Goal: Task Accomplishment & Management: Manage account settings

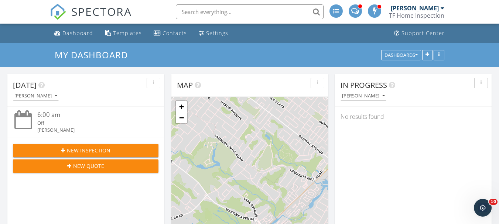
click at [72, 29] on link "Dashboard" at bounding box center [73, 34] width 45 height 14
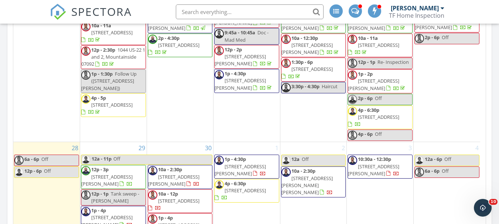
scroll to position [443, 0]
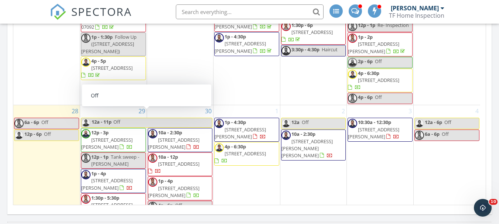
click at [112, 105] on div "29 12a - 11p Off 12p - 3p 154 Kane Ave, Spotswood 08884 12p - 1p Tank sweep - C…" at bounding box center [113, 161] width 66 height 113
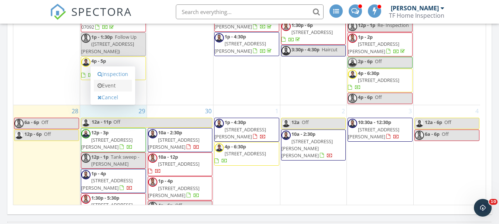
click at [116, 85] on link "Event" at bounding box center [113, 86] width 38 height 12
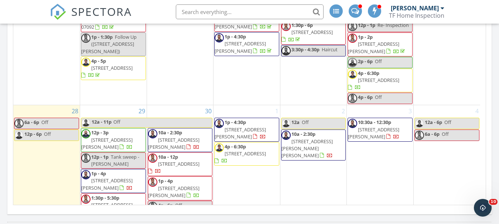
click at [123, 105] on div "29 12a - 11p Off 12p - 3p 154 Kane Ave, Spotswood 08884 12p - 1p Tank sweep - C…" at bounding box center [113, 161] width 66 height 113
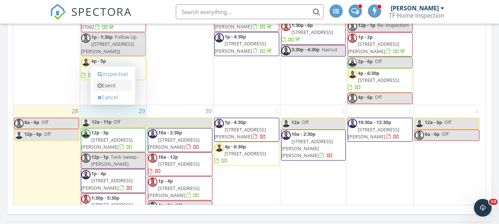
click at [118, 88] on link "Event" at bounding box center [113, 86] width 38 height 12
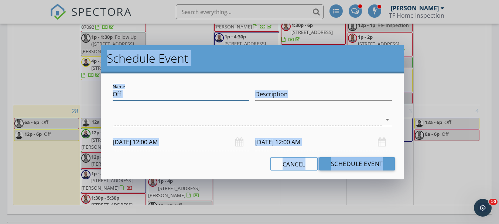
click at [142, 96] on input "Off" at bounding box center [181, 94] width 137 height 12
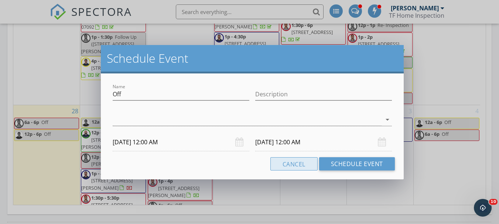
click at [295, 164] on button "Cancel" at bounding box center [293, 163] width 47 height 13
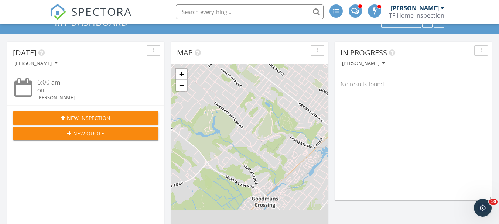
scroll to position [0, 0]
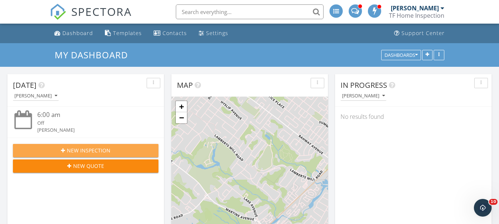
click at [84, 146] on button "New Inspection" at bounding box center [85, 150] width 145 height 13
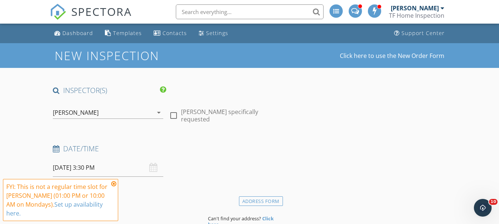
drag, startPoint x: 96, startPoint y: 123, endPoint x: 107, endPoint y: 117, distance: 11.7
click at [97, 123] on div at bounding box center [108, 124] width 110 height 4
click at [107, 117] on div "[PERSON_NAME]" at bounding box center [103, 113] width 100 height 12
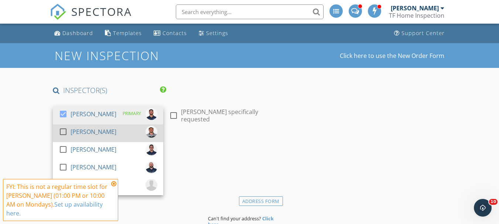
click at [103, 134] on div "[PERSON_NAME]" at bounding box center [94, 132] width 46 height 12
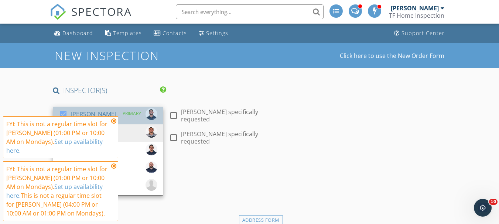
click at [89, 110] on div "[PERSON_NAME]" at bounding box center [94, 114] width 46 height 12
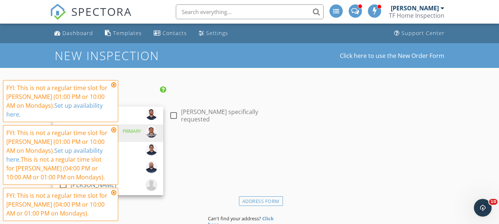
click at [113, 128] on icon at bounding box center [113, 130] width 5 height 6
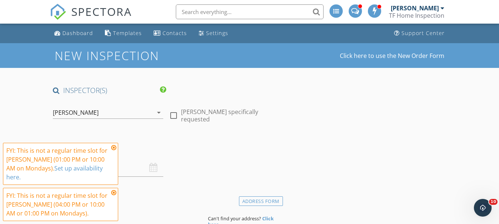
click at [112, 87] on h4 "INSPECTOR(S)" at bounding box center [109, 91] width 113 height 10
click at [115, 147] on icon at bounding box center [113, 148] width 5 height 6
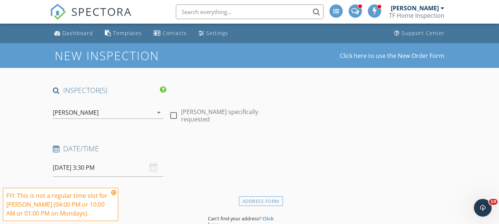
click at [115, 191] on icon at bounding box center [113, 193] width 5 height 6
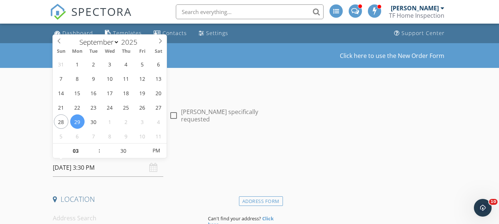
click at [110, 166] on input "09/29/2025 3:30 PM" at bounding box center [108, 168] width 110 height 18
type input "04"
type input "09/29/2025 4:30 PM"
click at [96, 149] on span at bounding box center [95, 147] width 5 height 7
type input "03"
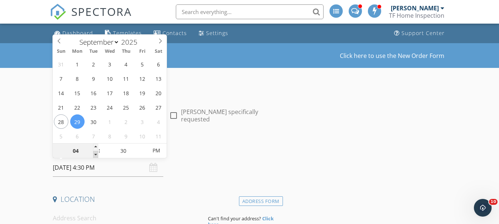
type input "09/29/2025 3:30 PM"
click at [98, 157] on span at bounding box center [95, 154] width 5 height 7
type input "02"
type input "09/29/2025 2:30 PM"
click at [98, 157] on span at bounding box center [95, 154] width 5 height 7
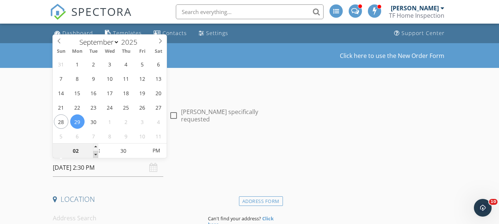
type input "01"
type input "09/29/2025 1:30 PM"
click at [98, 157] on span at bounding box center [95, 154] width 5 height 7
type input "12"
type input "[DATE] 12:30 PM"
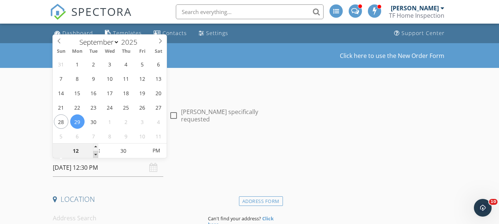
click at [98, 157] on span at bounding box center [95, 154] width 5 height 7
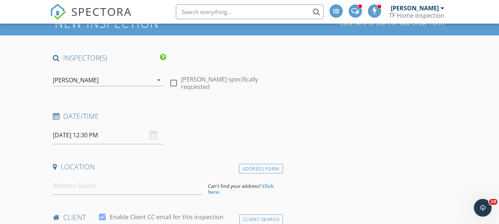
scroll to position [74, 0]
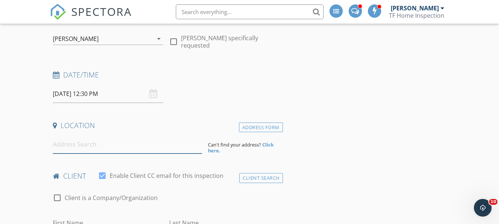
click at [139, 152] on input at bounding box center [127, 144] width 149 height 18
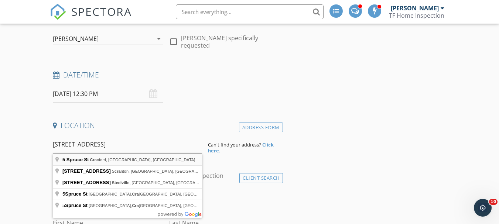
type input "5 Spruce St, Cranford, NJ, USA"
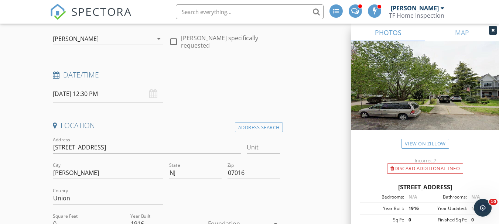
scroll to position [295, 0]
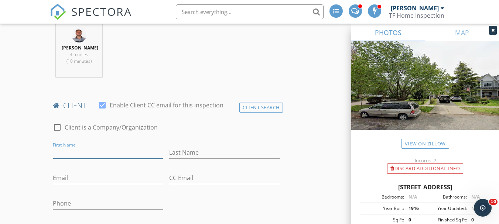
click at [102, 151] on input "First Name" at bounding box center [108, 153] width 110 height 12
click at [261, 109] on div "Client Search" at bounding box center [261, 108] width 44 height 10
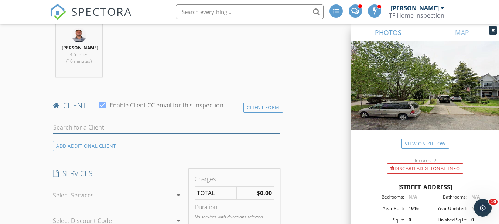
click at [115, 125] on input "text" at bounding box center [166, 127] width 227 height 12
type input "P"
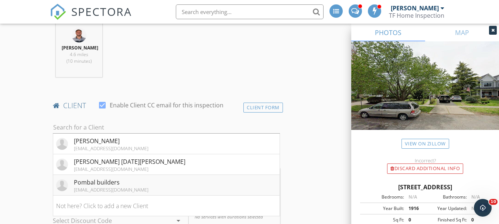
click at [151, 187] on li "Pombal builders pombalbuilders@gmail.com" at bounding box center [166, 185] width 226 height 21
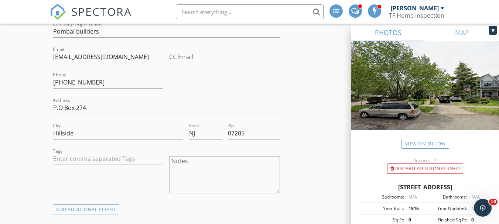
scroll to position [406, 0]
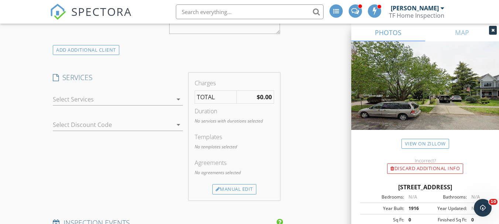
scroll to position [591, 0]
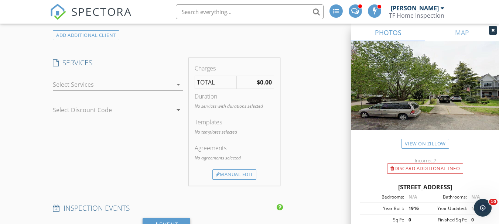
click at [124, 83] on div at bounding box center [113, 85] width 120 height 12
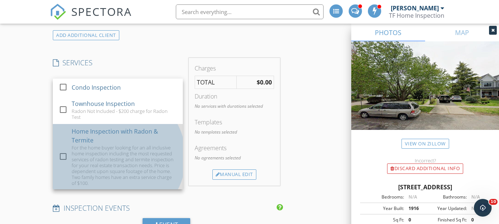
click at [96, 137] on div "Home Inspection with Radon & Termite" at bounding box center [124, 136] width 105 height 18
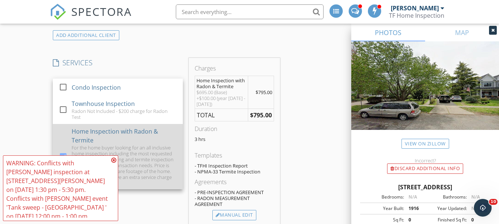
click at [85, 135] on div "Home Inspection with Radon & Termite" at bounding box center [124, 136] width 105 height 18
checkbox input "false"
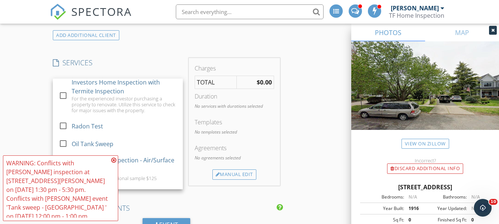
scroll to position [185, 0]
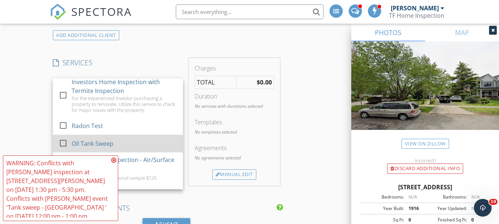
click at [94, 139] on div "Oil Tank Sweep" at bounding box center [124, 143] width 105 height 15
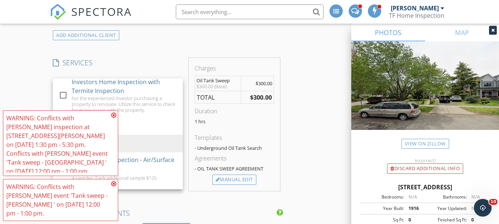
click at [110, 121] on div "WARNING: Conflicts with Sergio Garcia's inspection at 126 Butler Ave on 09/29/2…" at bounding box center [60, 143] width 109 height 59
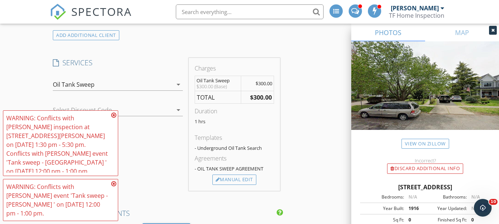
click at [112, 118] on icon at bounding box center [113, 115] width 5 height 6
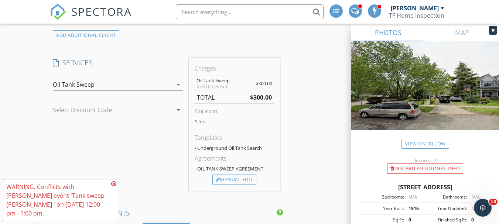
click at [116, 184] on icon at bounding box center [113, 184] width 5 height 6
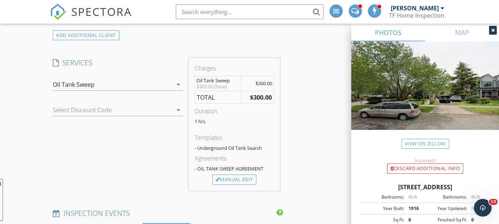
click at [36, 112] on div "New Inspection Click here to use the New Order Form INSPECTOR(S) check_box_outl…" at bounding box center [249, 183] width 499 height 1461
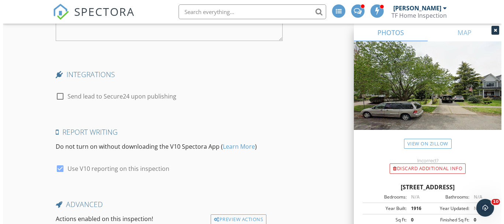
scroll to position [1280, 0]
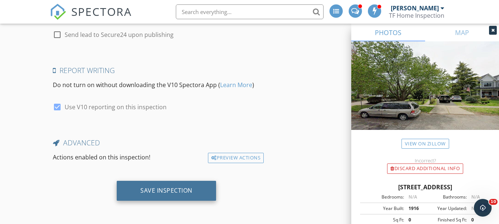
click at [155, 190] on div "Save Inspection" at bounding box center [166, 190] width 52 height 7
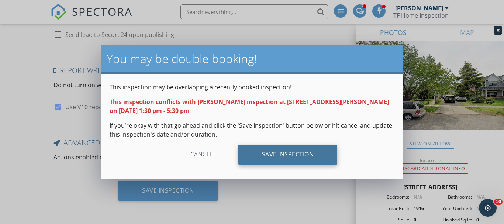
click at [278, 159] on div "Save Inspection" at bounding box center [287, 155] width 99 height 20
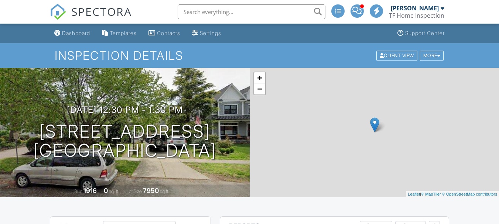
click at [80, 32] on div "Dashboard" at bounding box center [76, 33] width 28 height 6
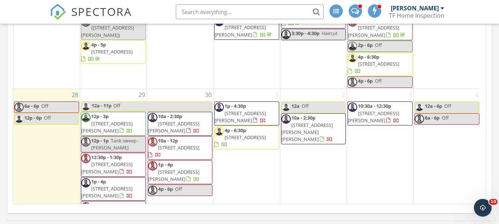
scroll to position [517, 0]
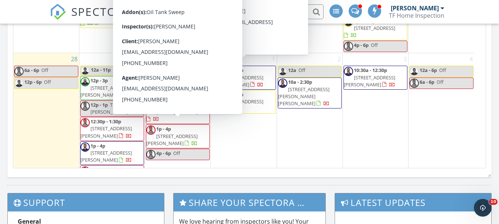
scroll to position [609, 510]
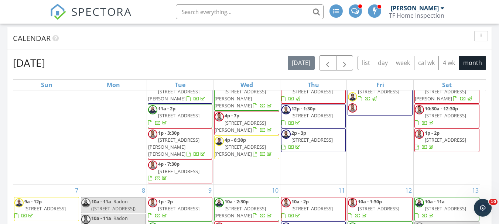
scroll to position [258, 0]
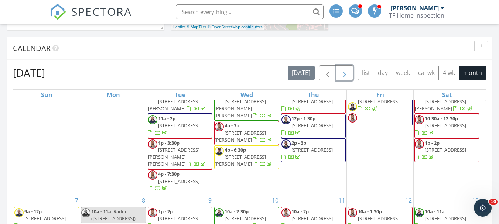
click at [344, 71] on span "button" at bounding box center [344, 73] width 9 height 9
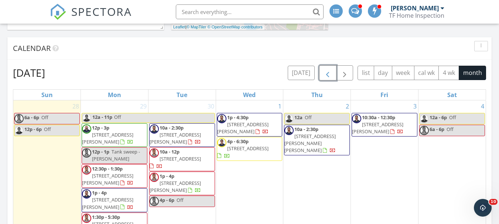
click at [330, 72] on span "button" at bounding box center [327, 73] width 9 height 9
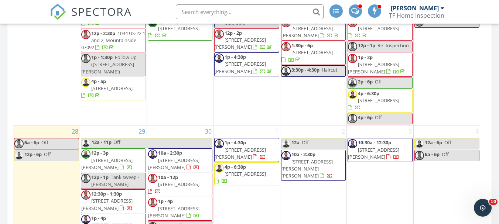
scroll to position [480, 0]
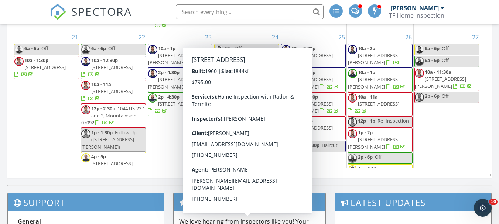
scroll to position [318, 0]
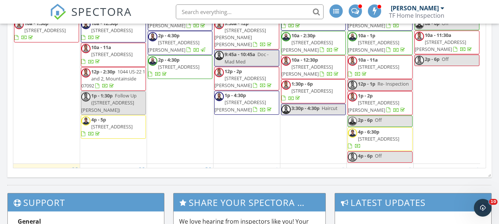
click at [329, 87] on span "1 Keenlan Way, Freehold Township 07728" at bounding box center [311, 90] width 41 height 7
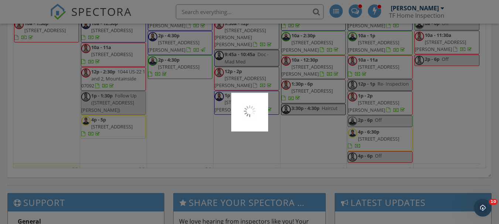
click at [329, 80] on div at bounding box center [249, 112] width 499 height 224
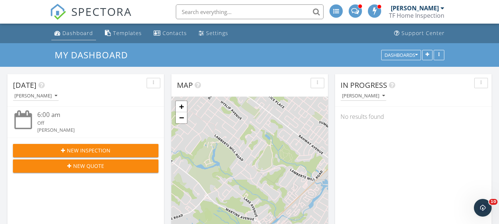
click at [72, 31] on div "Dashboard" at bounding box center [77, 33] width 31 height 7
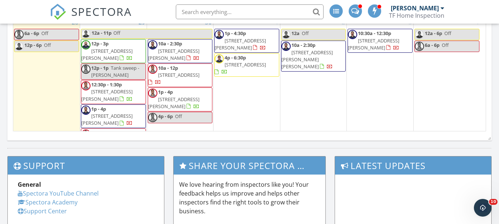
scroll to position [392, 0]
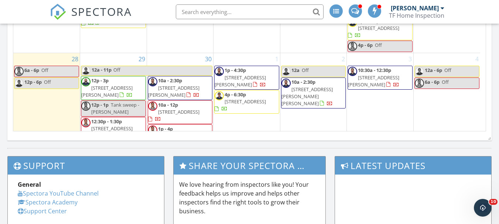
click at [107, 102] on span "12p - 1p" at bounding box center [99, 105] width 17 height 7
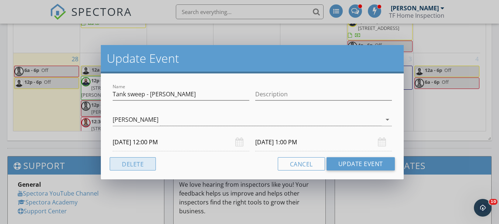
click at [124, 164] on button "Delete" at bounding box center [133, 163] width 46 height 13
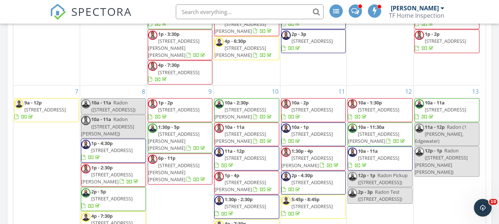
scroll to position [414, 0]
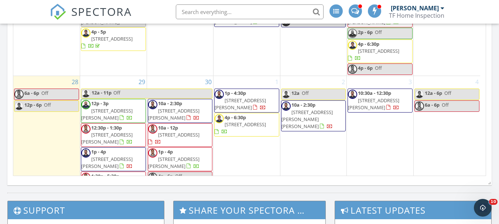
scroll to position [482, 0]
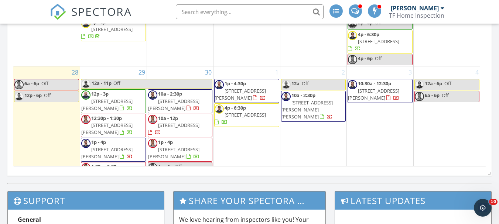
click at [11, 33] on div "September 2025 today list day week cal wk 4 wk month Sun Mon Tue Wed Thu Fri Sa…" at bounding box center [249, 4] width 484 height 336
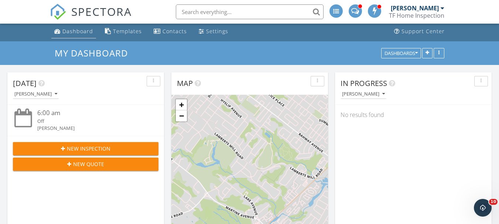
scroll to position [0, 0]
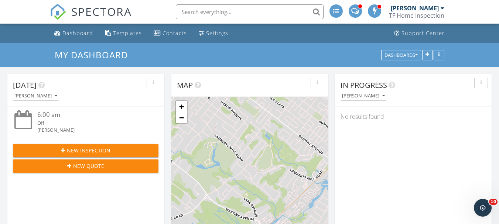
click at [61, 38] on link "Dashboard" at bounding box center [73, 34] width 45 height 14
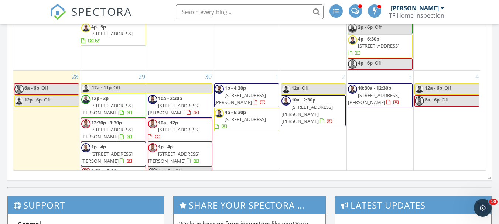
scroll to position [489, 0]
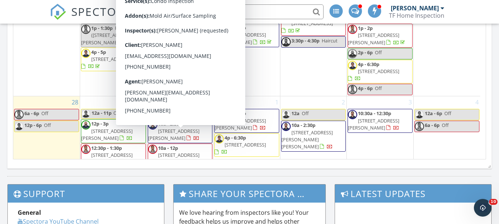
scroll to position [414, 0]
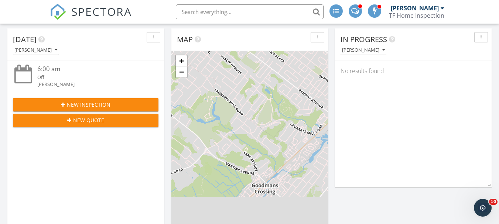
scroll to position [0, 0]
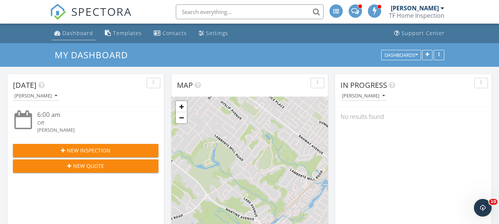
click at [78, 35] on div "Dashboard" at bounding box center [77, 33] width 31 height 7
